Goal: Information Seeking & Learning: Learn about a topic

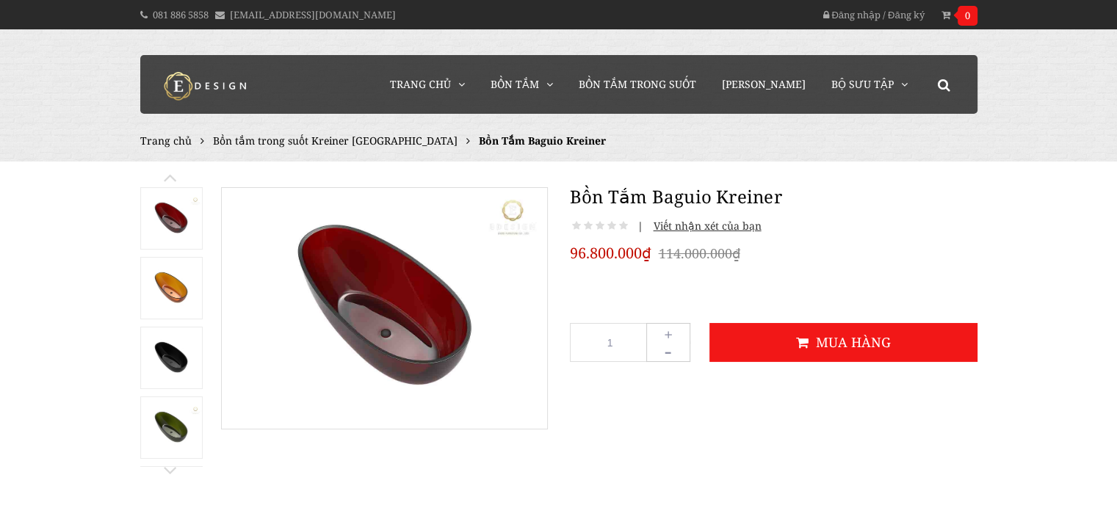
click at [346, 136] on span "Bồn tắm trong suốt Kreiner [GEOGRAPHIC_DATA]" at bounding box center [335, 141] width 244 height 14
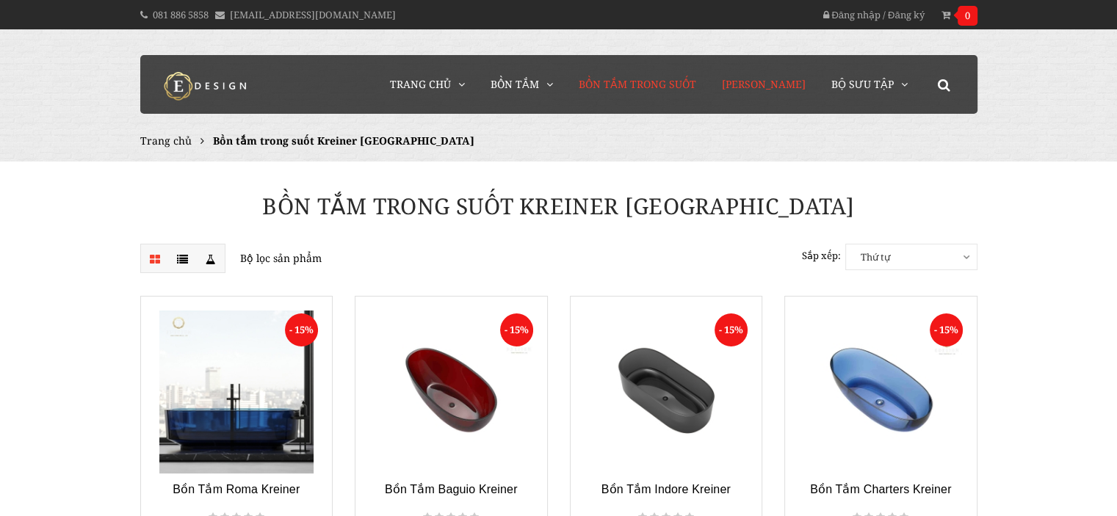
click at [786, 72] on link "[PERSON_NAME]" at bounding box center [764, 84] width 106 height 59
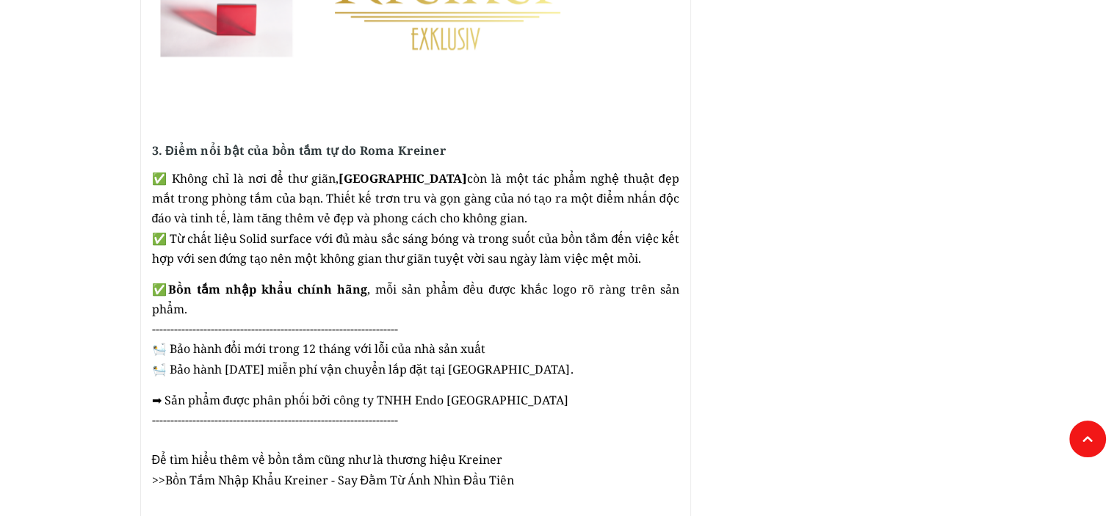
scroll to position [1688, 0]
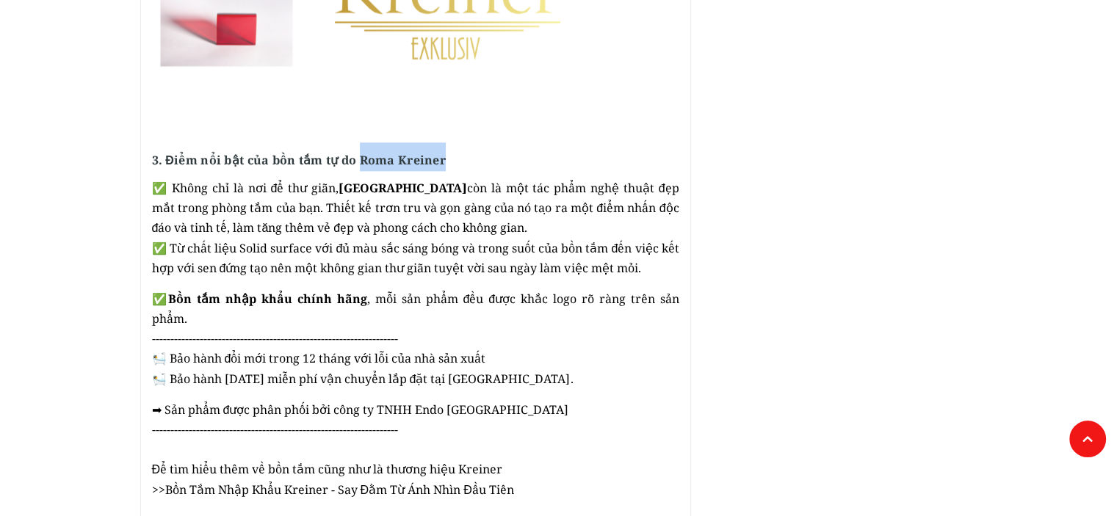
drag, startPoint x: 362, startPoint y: 157, endPoint x: 445, endPoint y: 159, distance: 83.0
click at [445, 159] on strong "3. Điểm nổi bật của bồn tắm tự do Roma Kreiner" at bounding box center [299, 160] width 294 height 16
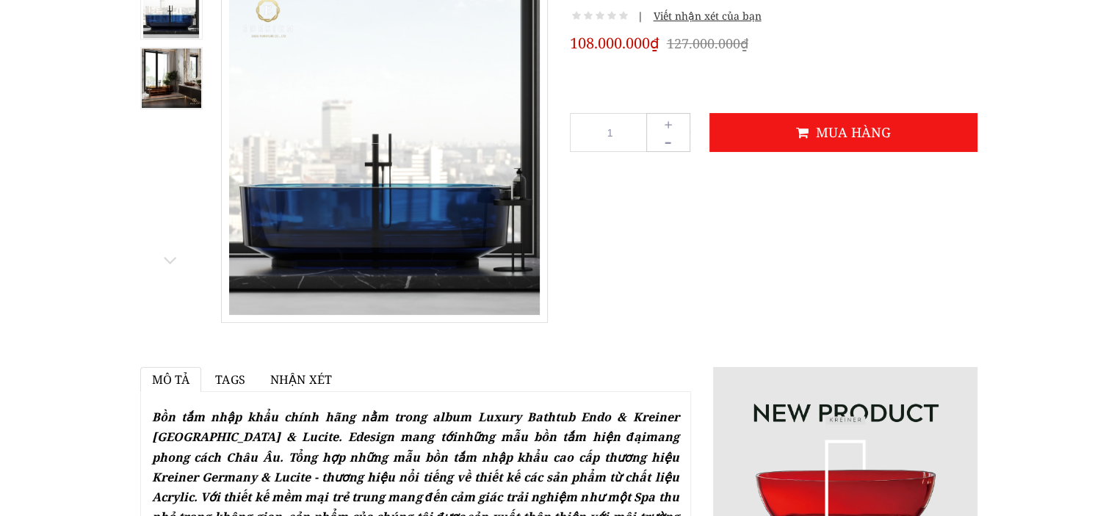
scroll to position [220, 0]
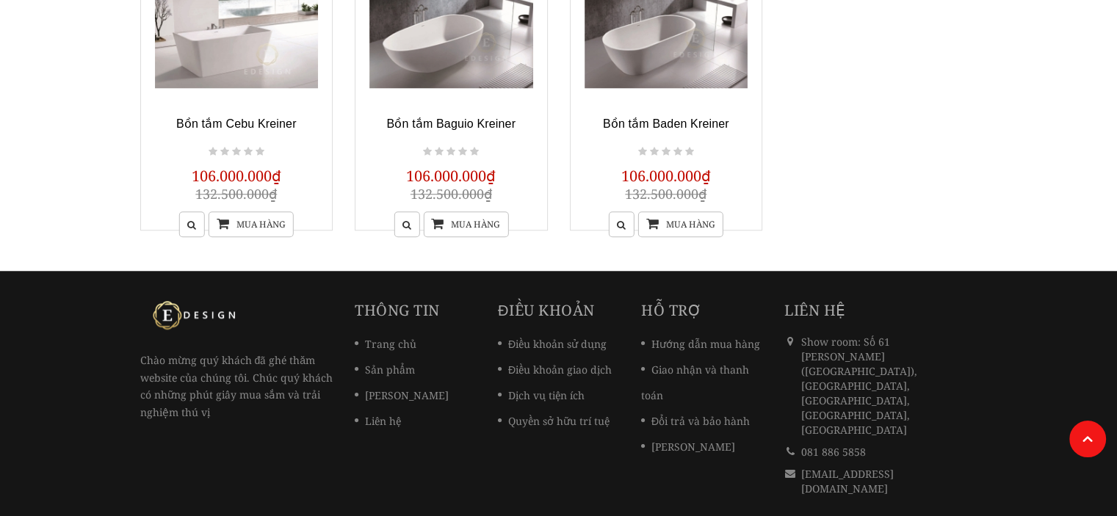
scroll to position [1385, 0]
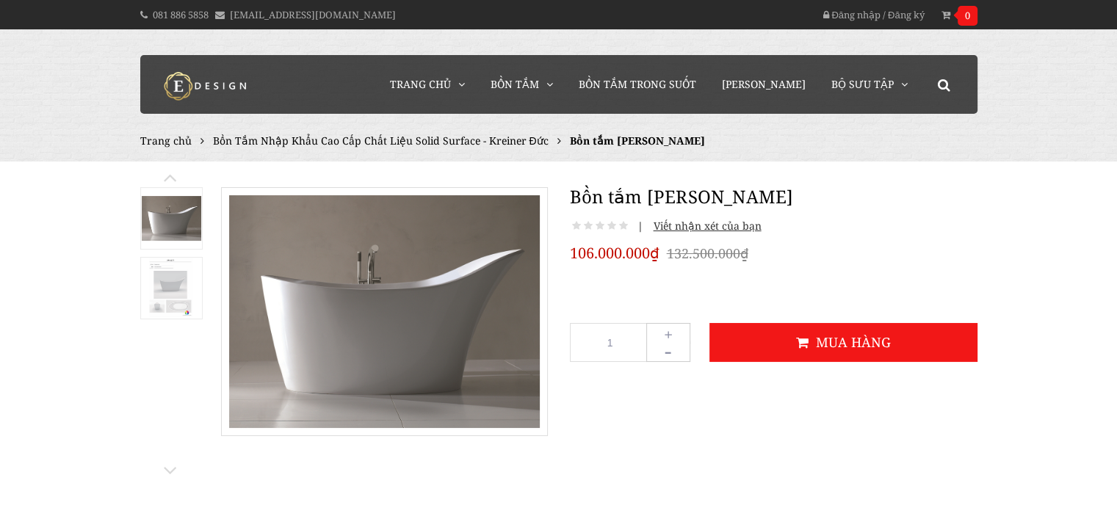
drag, startPoint x: 647, startPoint y: 197, endPoint x: 781, endPoint y: 196, distance: 133.6
click at [781, 196] on h1 "Bồn tắm Amalfi Kreiner" at bounding box center [773, 197] width 407 height 26
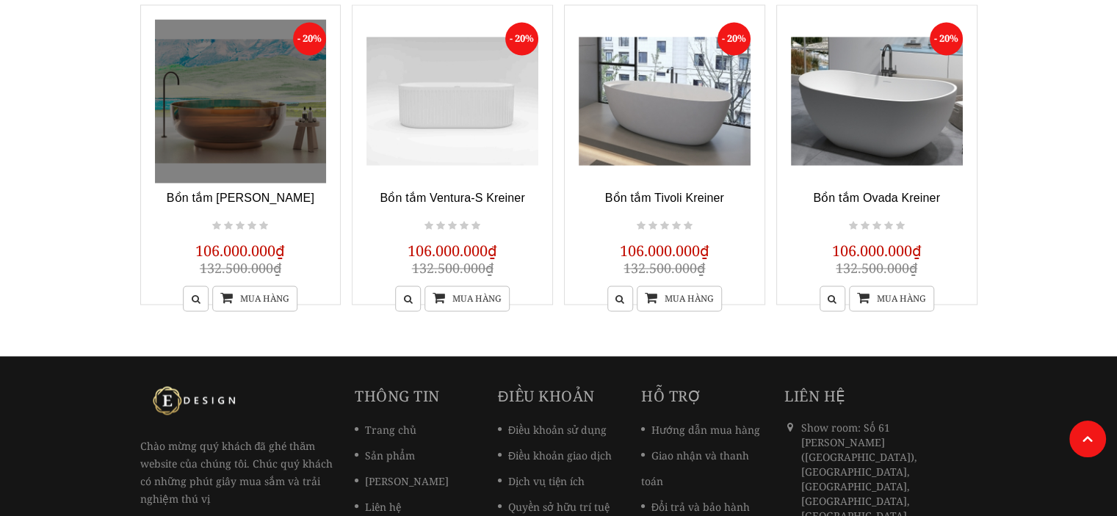
scroll to position [2496, 0]
